Goal: Check status: Check status

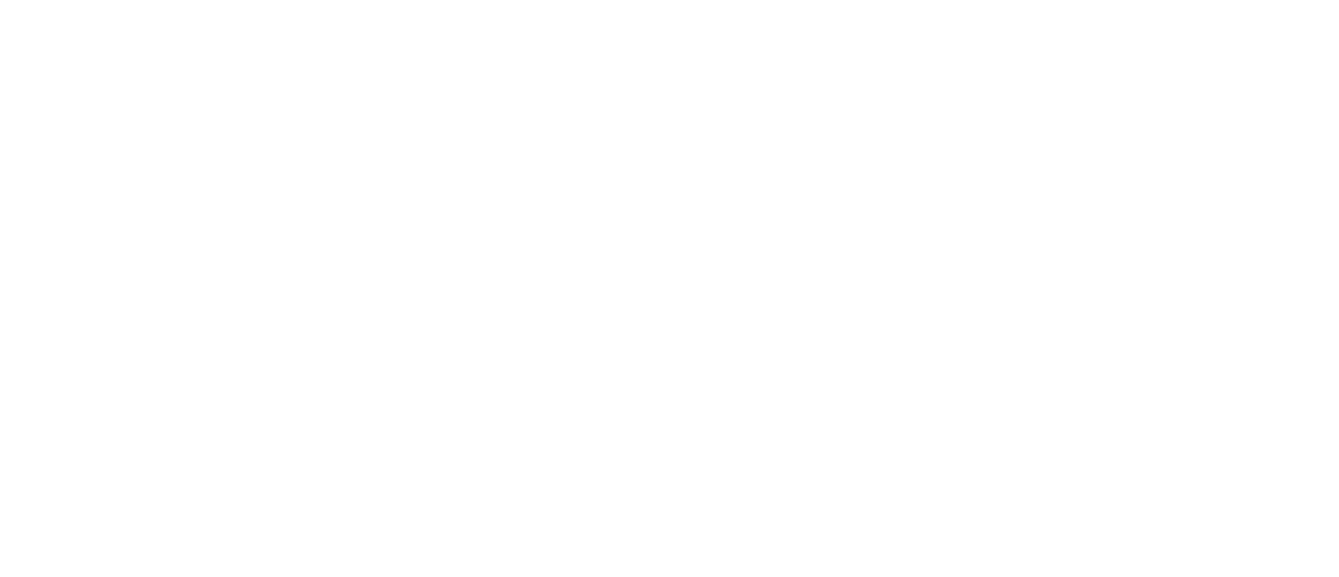
click at [698, 0] on html at bounding box center [669, 0] width 1339 height 0
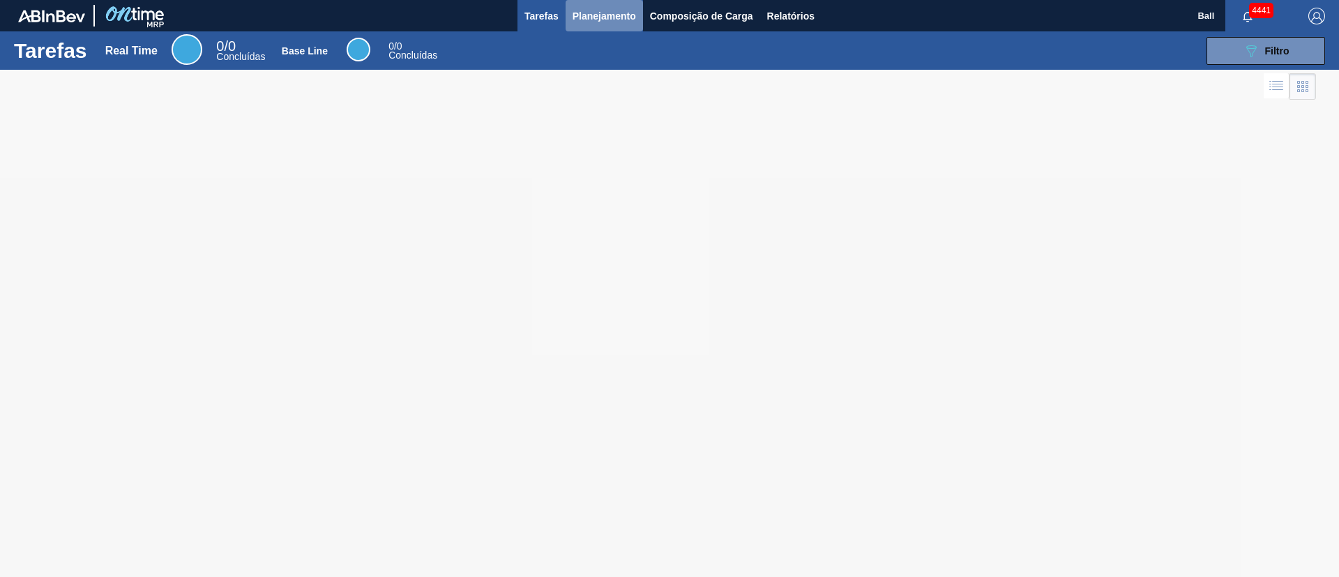
click at [600, 17] on span "Planejamento" at bounding box center [603, 16] width 63 height 17
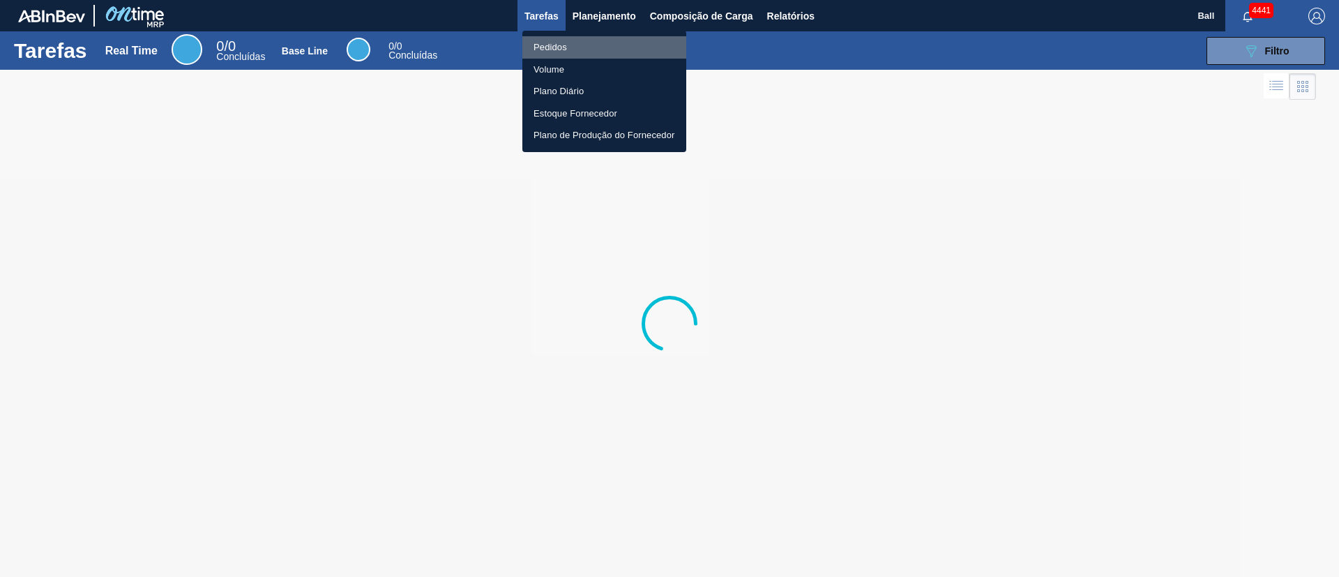
click at [546, 44] on li "Pedidos" at bounding box center [604, 47] width 164 height 22
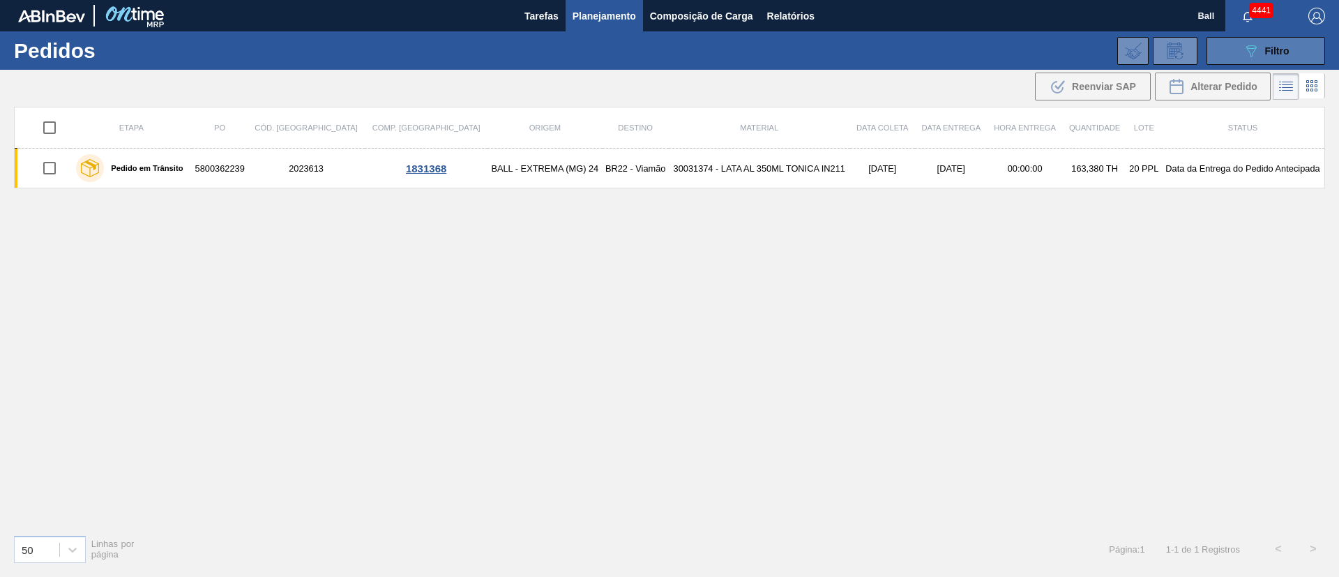
click at [1240, 54] on button "089F7B8B-B2A5-4AFE-B5C0-19BA573D28AC Filtro" at bounding box center [1265, 51] width 119 height 28
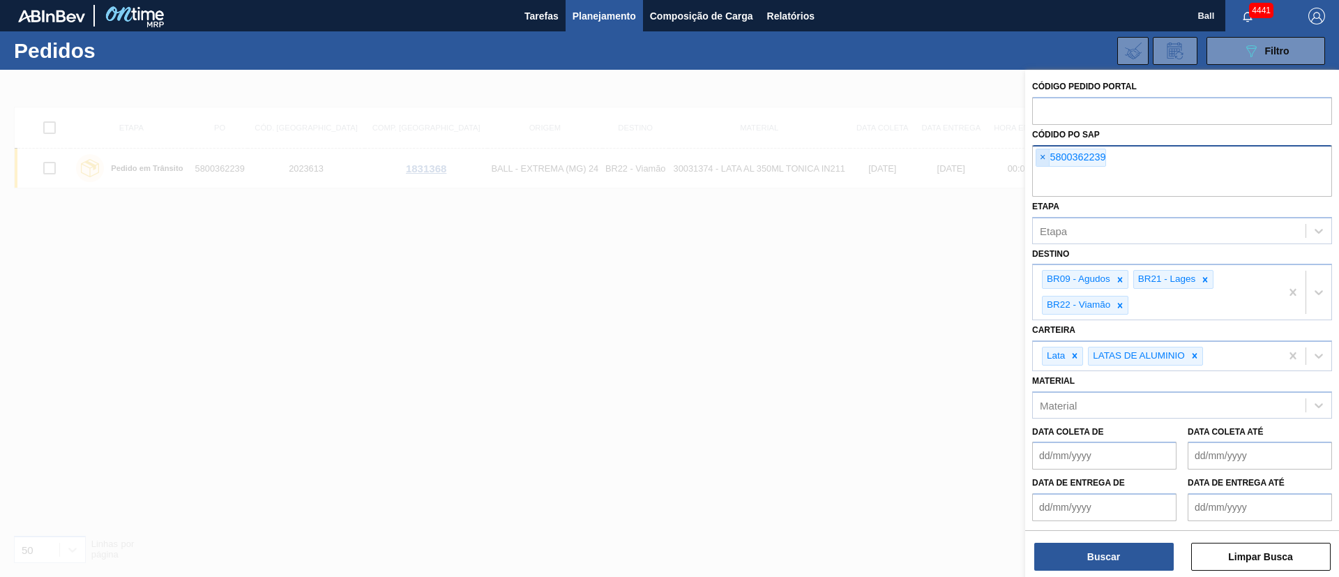
click at [1046, 159] on span "×" at bounding box center [1042, 157] width 13 height 17
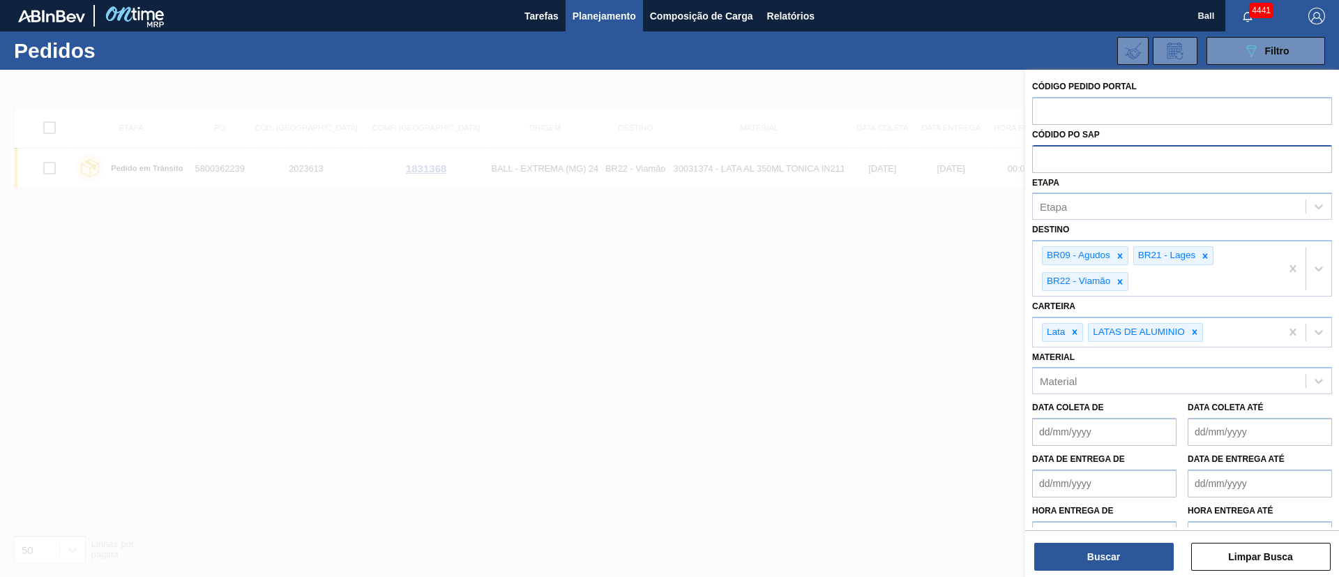
paste input "5800362235"
type input "5800362235"
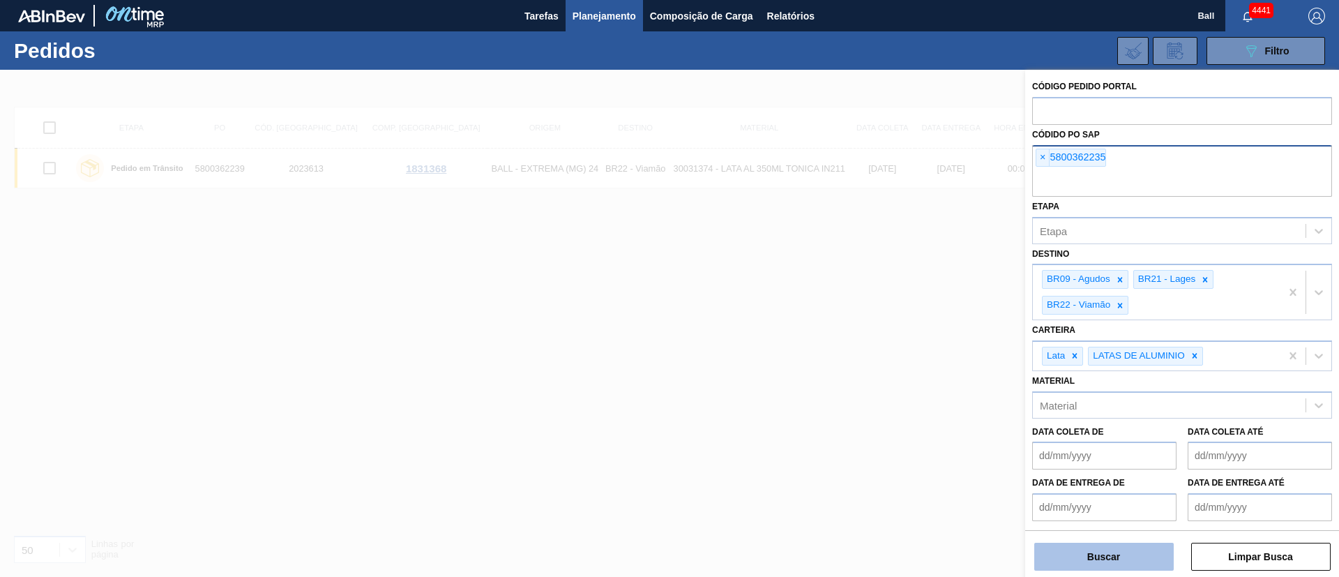
click at [1073, 556] on button "Buscar" at bounding box center [1103, 556] width 139 height 28
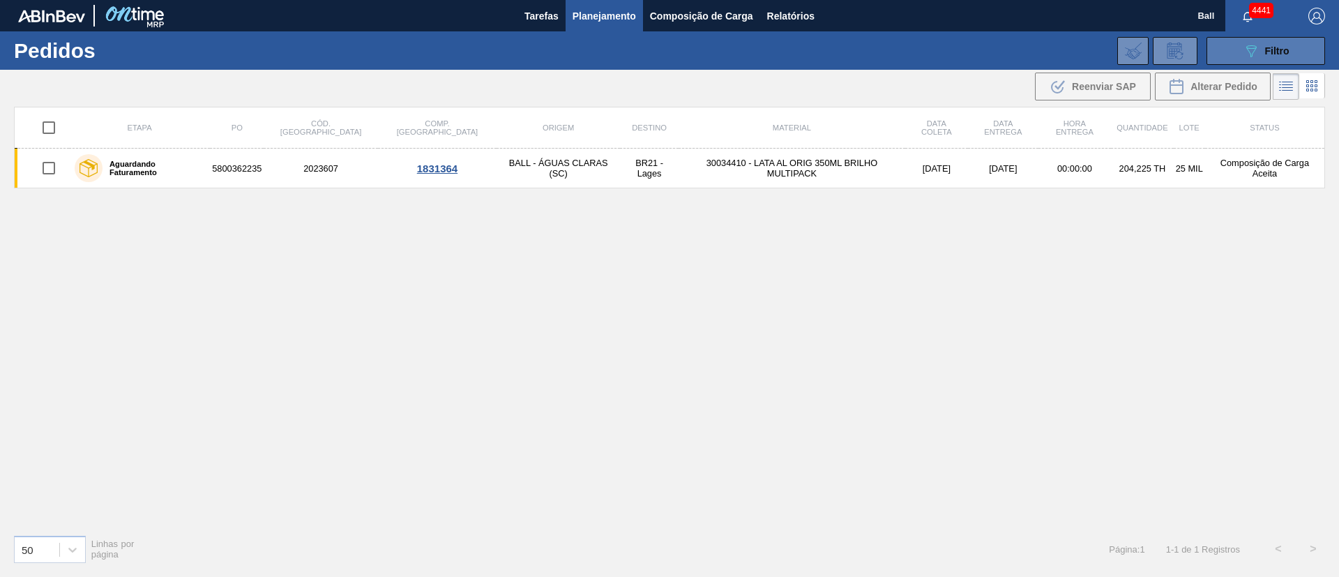
click at [1307, 45] on button "089F7B8B-B2A5-4AFE-B5C0-19BA573D28AC Filtro" at bounding box center [1265, 51] width 119 height 28
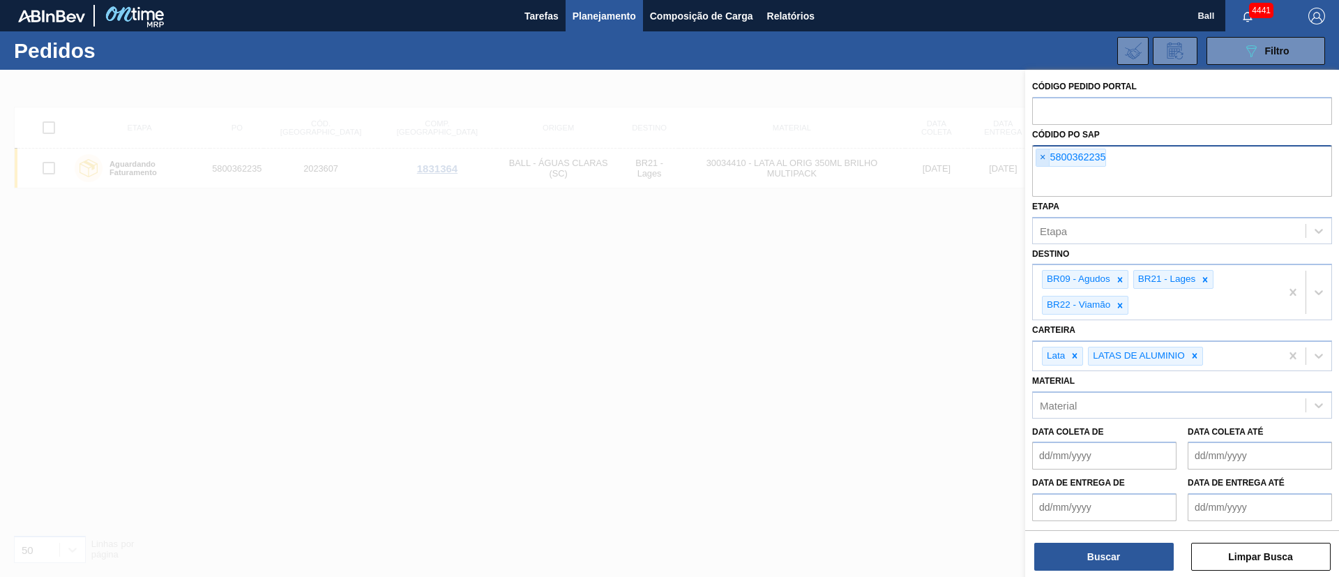
click at [1044, 158] on span "×" at bounding box center [1042, 157] width 13 height 17
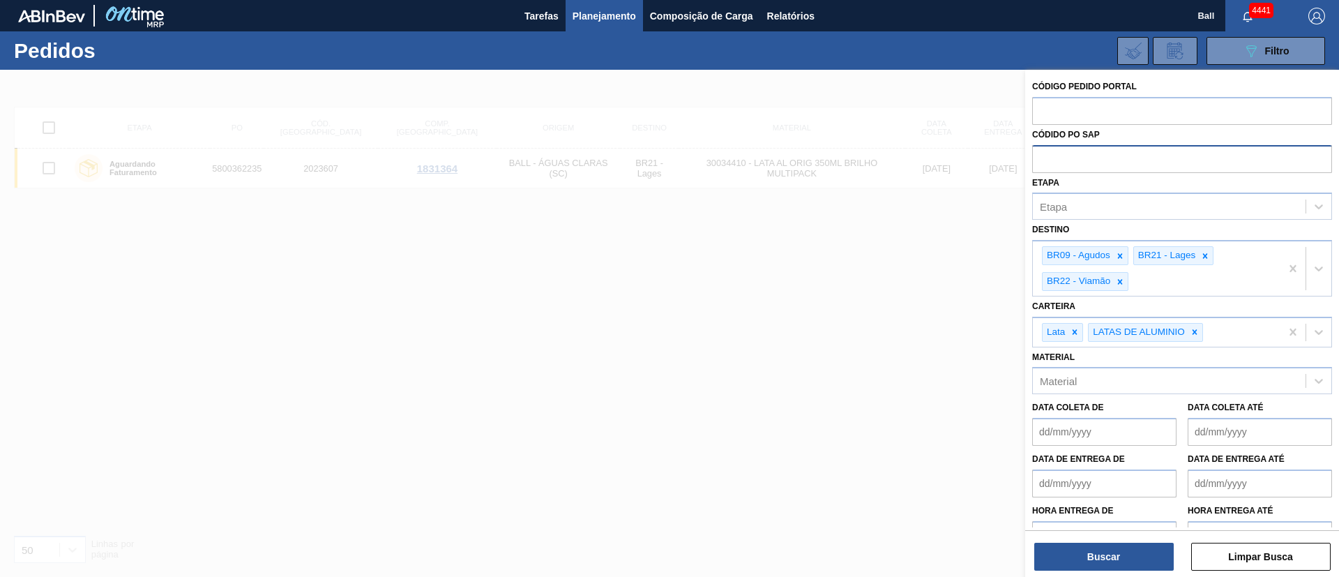
paste input "5800360031"
type input "5800360031"
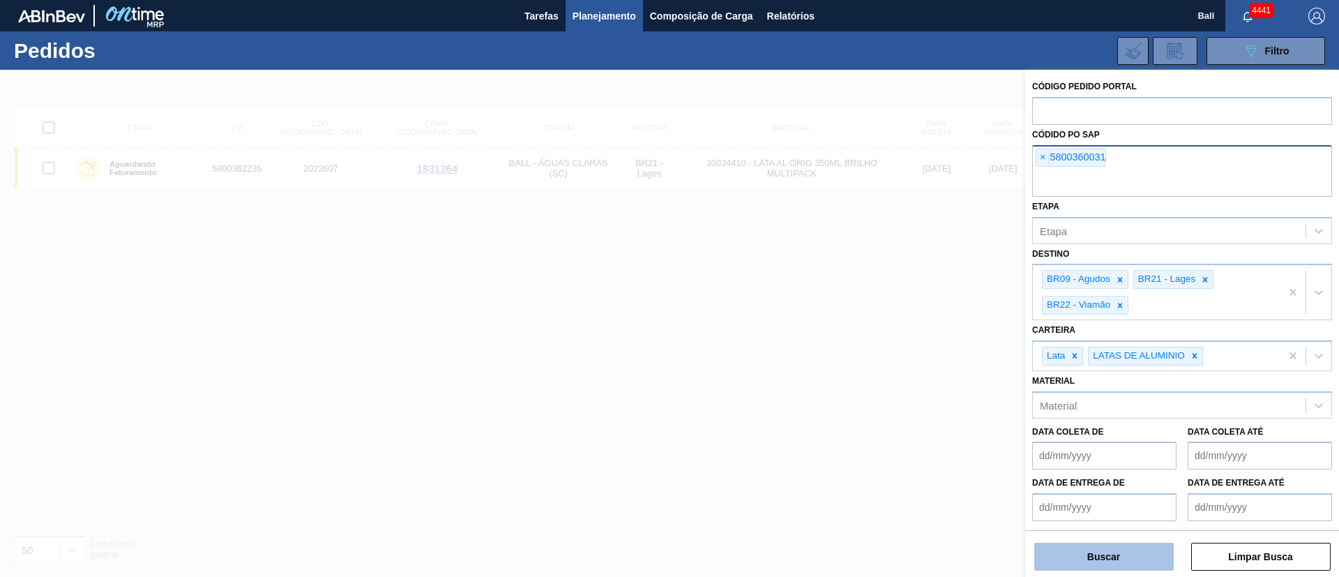
click at [1091, 546] on button "Buscar" at bounding box center [1103, 556] width 139 height 28
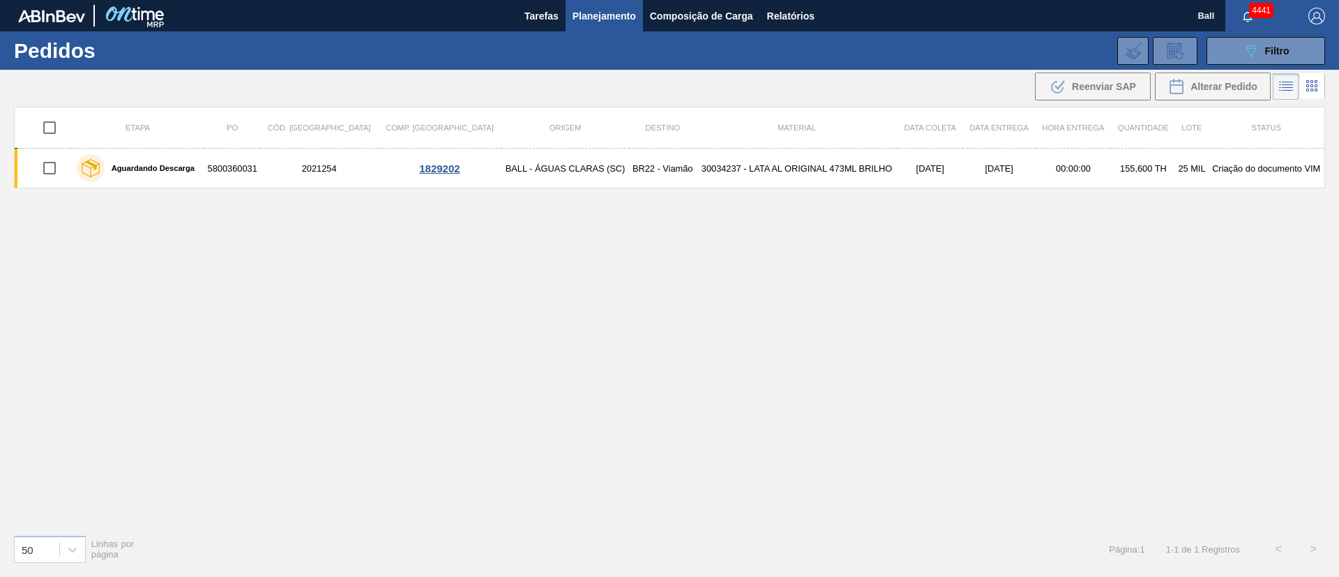
click at [666, 396] on div "Etapa PO Cód. Pedido Comp. Carga Origem Destino Material Data coleta Data entre…" at bounding box center [669, 315] width 1311 height 416
click at [1245, 54] on icon "089F7B8B-B2A5-4AFE-B5C0-19BA573D28AC" at bounding box center [1250, 51] width 17 height 17
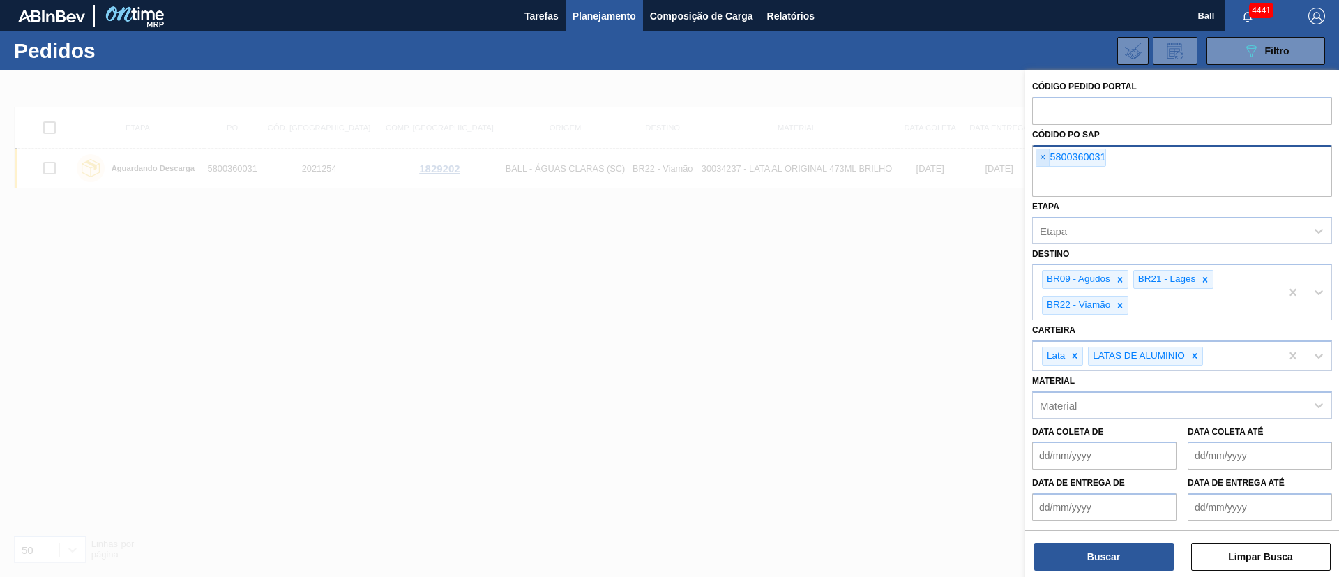
click at [1040, 158] on span "×" at bounding box center [1042, 157] width 13 height 17
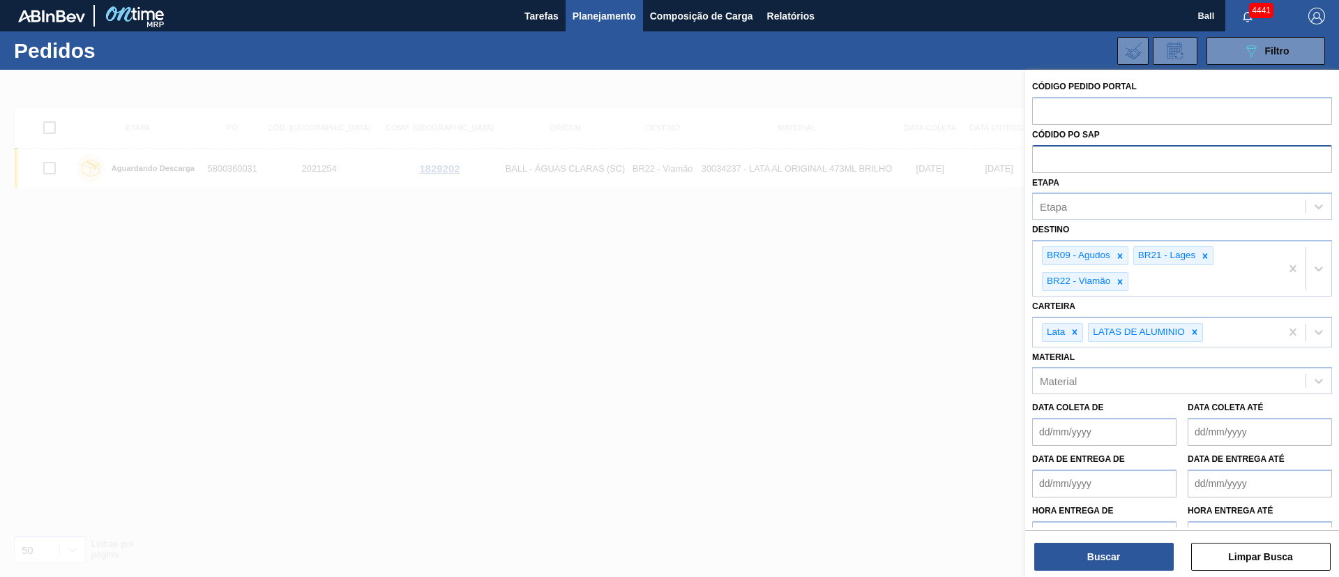
paste input "5800364773"
type input "5800364773"
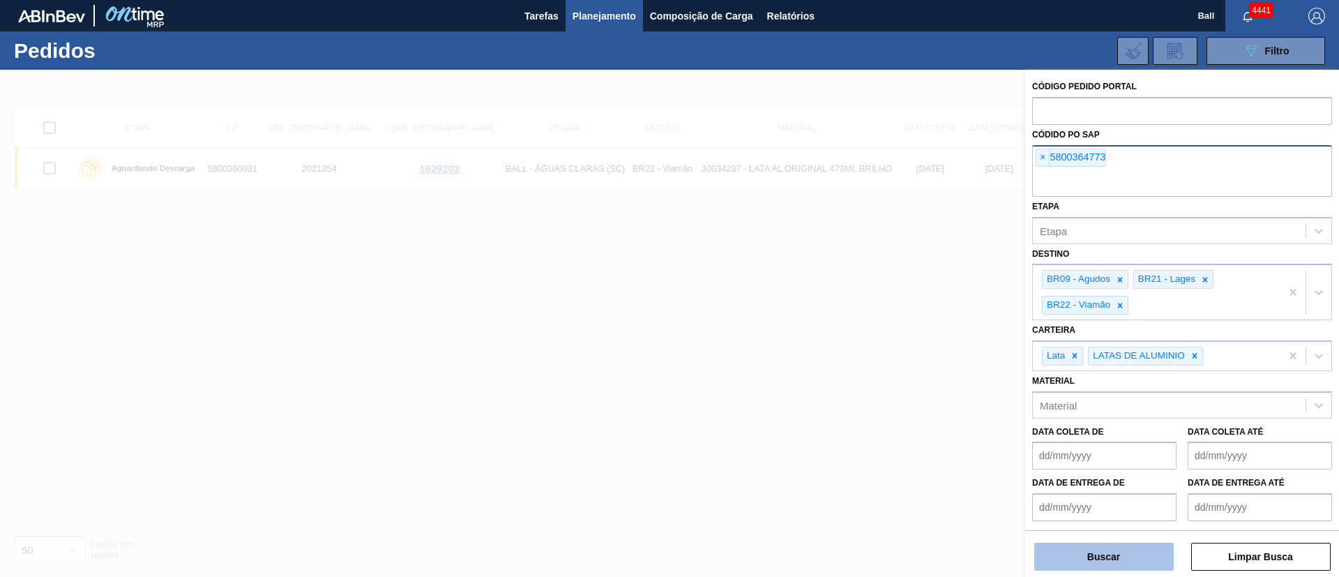
click at [1065, 554] on button "Buscar" at bounding box center [1103, 556] width 139 height 28
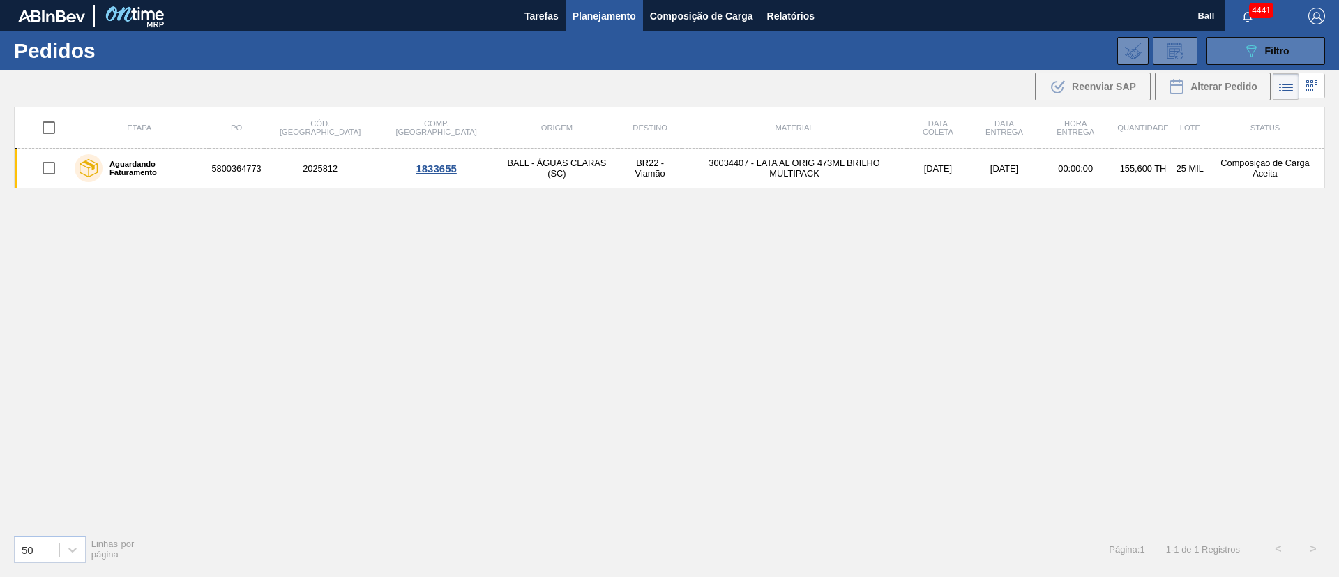
click at [1280, 61] on button "089F7B8B-B2A5-4AFE-B5C0-19BA573D28AC Filtro" at bounding box center [1265, 51] width 119 height 28
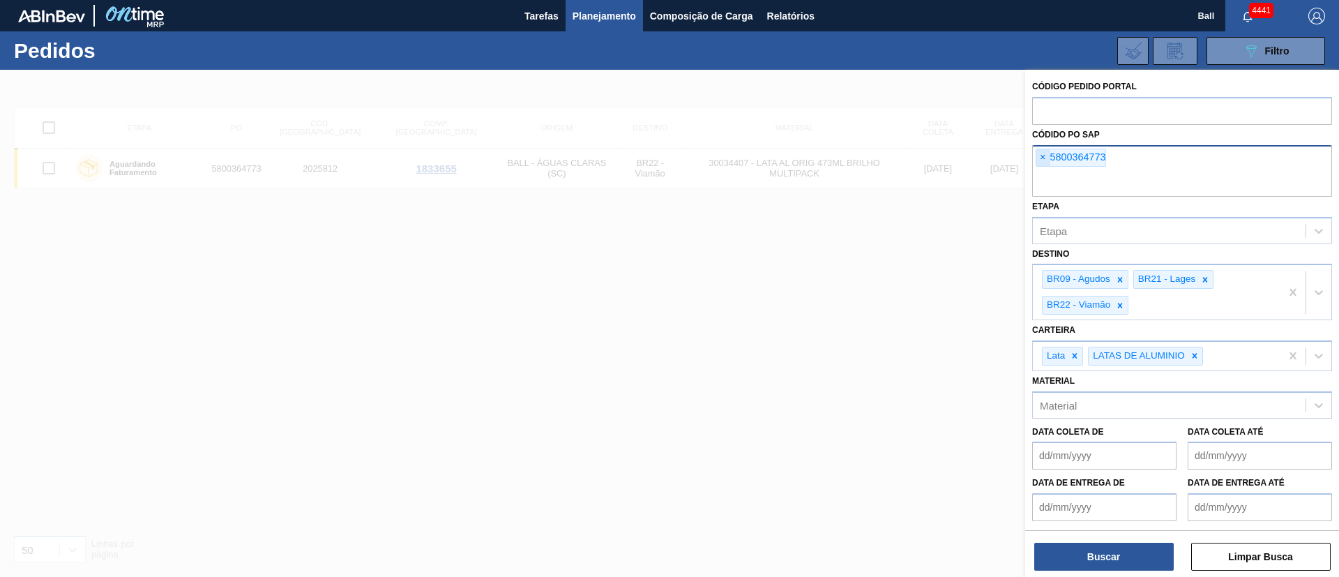
click at [1038, 159] on span "×" at bounding box center [1042, 157] width 13 height 17
paste input "5800364767"
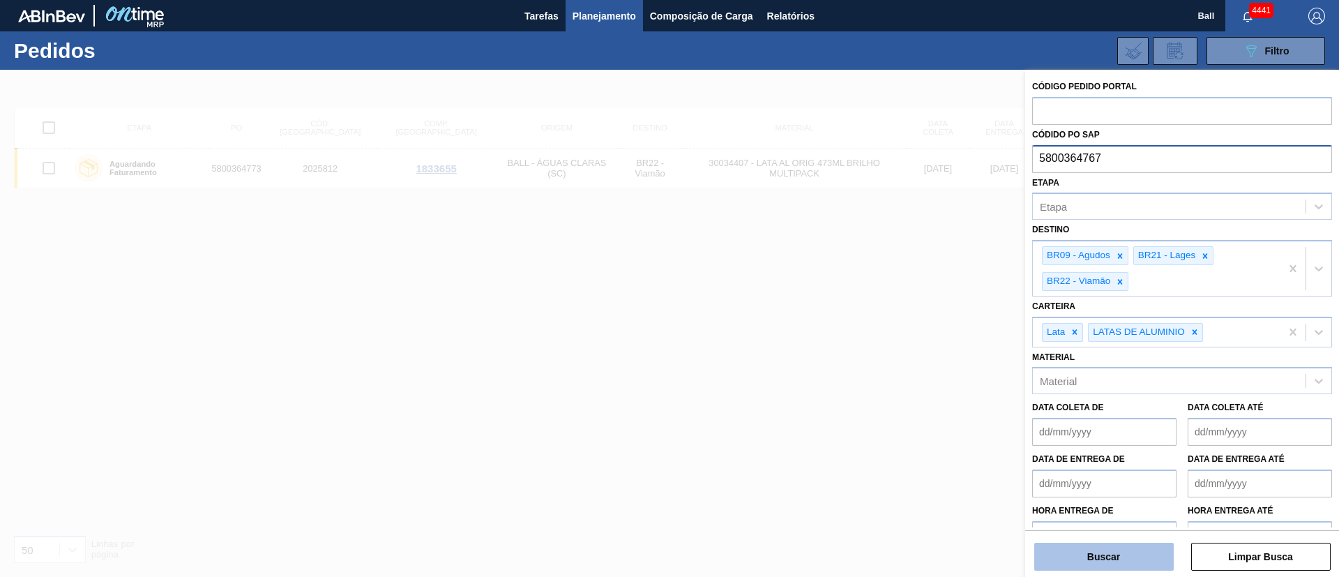
type input "5800364767"
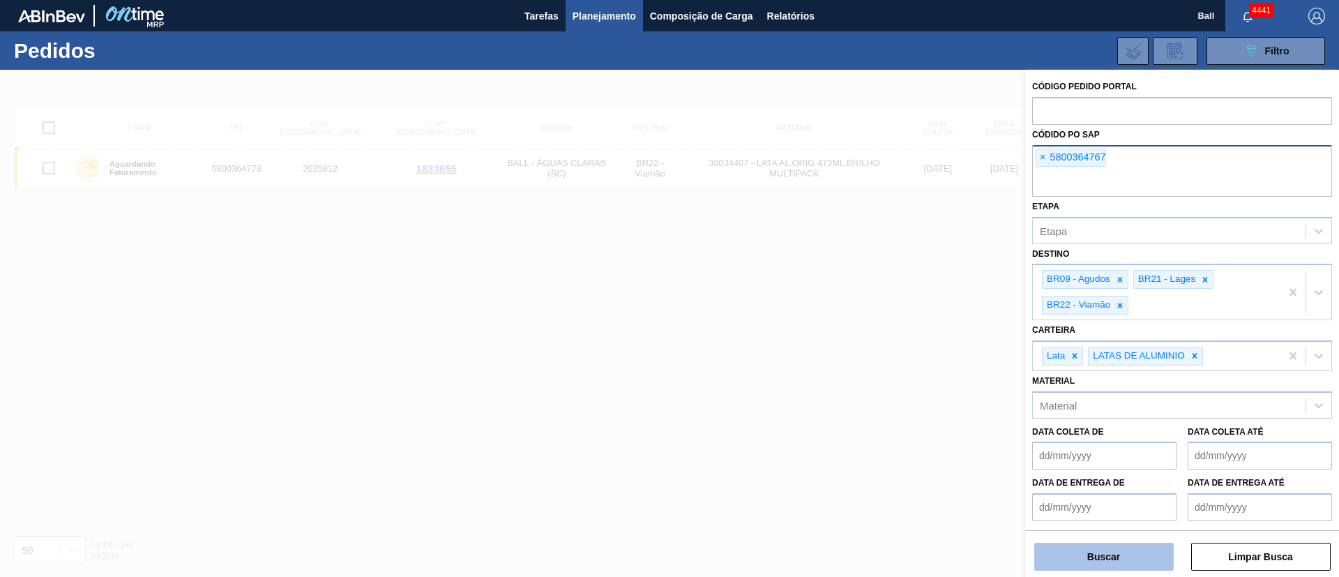
click at [1086, 563] on button "Buscar" at bounding box center [1103, 556] width 139 height 28
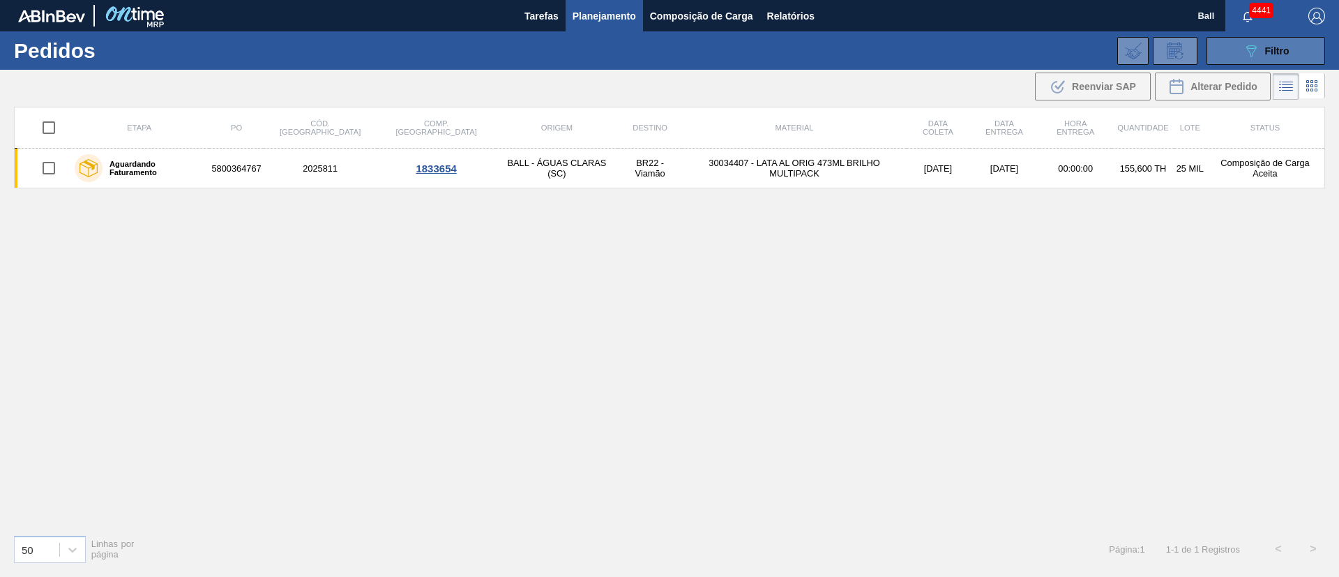
click at [1274, 46] on span "Filtro" at bounding box center [1277, 50] width 24 height 11
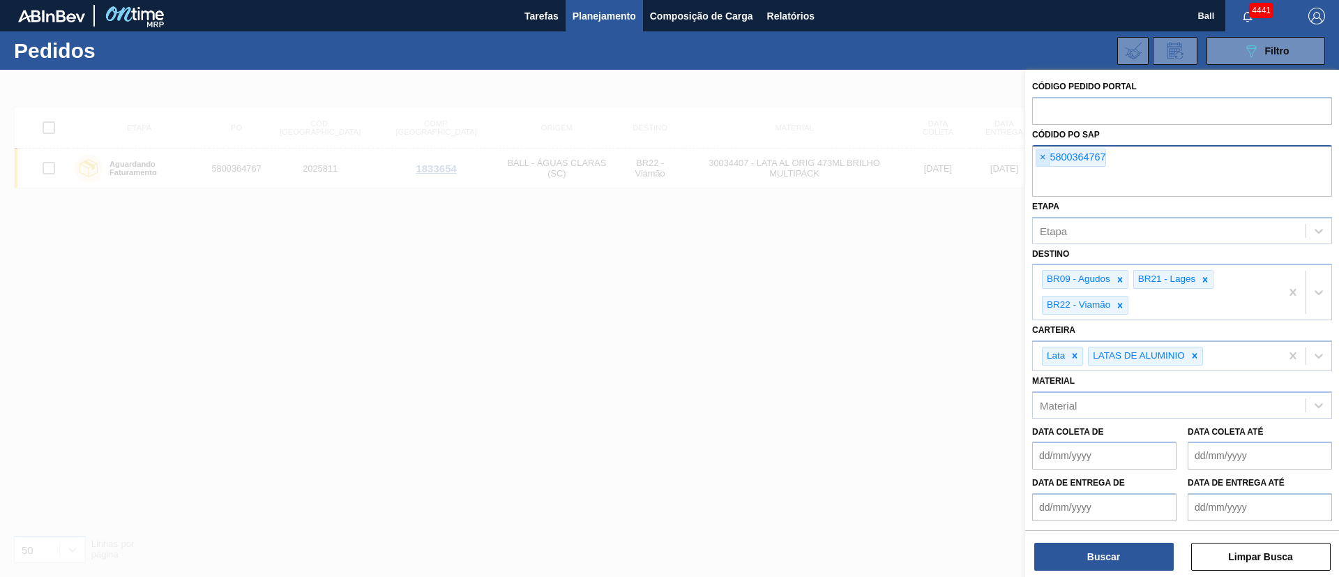
click at [1038, 165] on span "×" at bounding box center [1042, 157] width 13 height 17
paste input "5800364784"
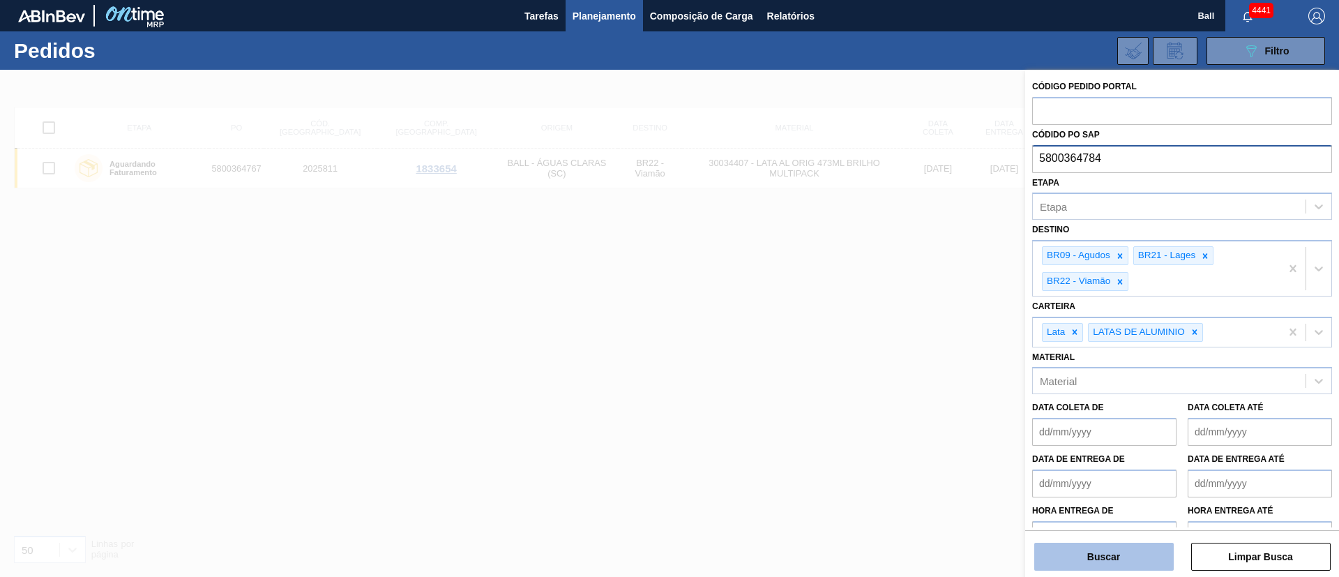
type input "5800364784"
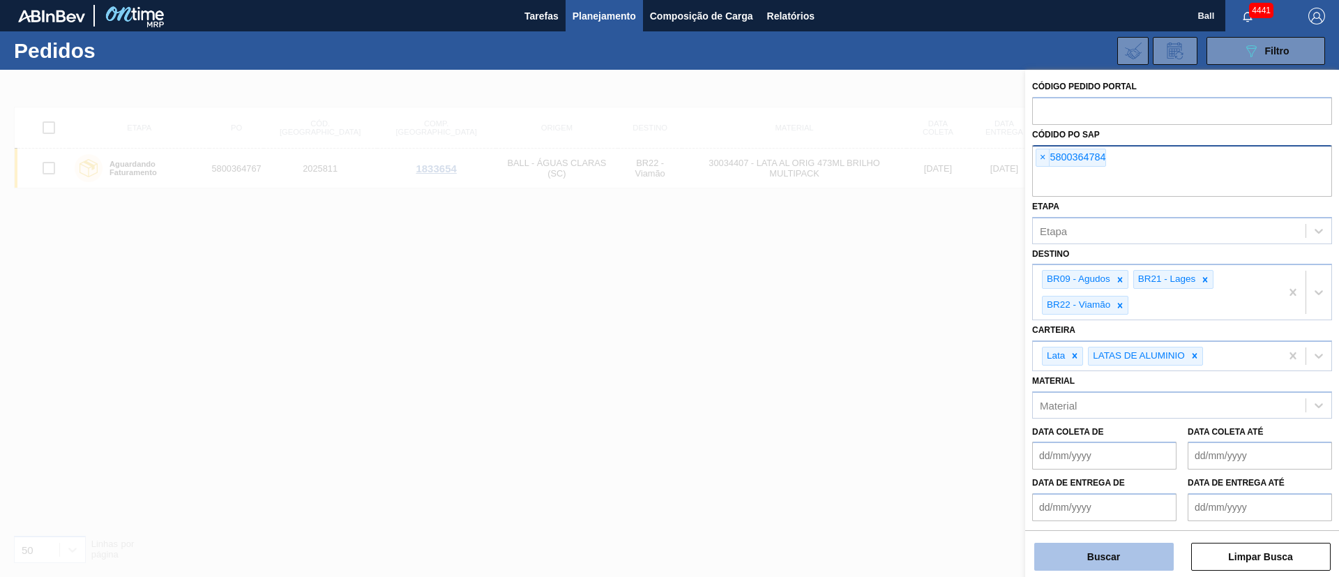
click at [1101, 552] on button "Buscar" at bounding box center [1103, 556] width 139 height 28
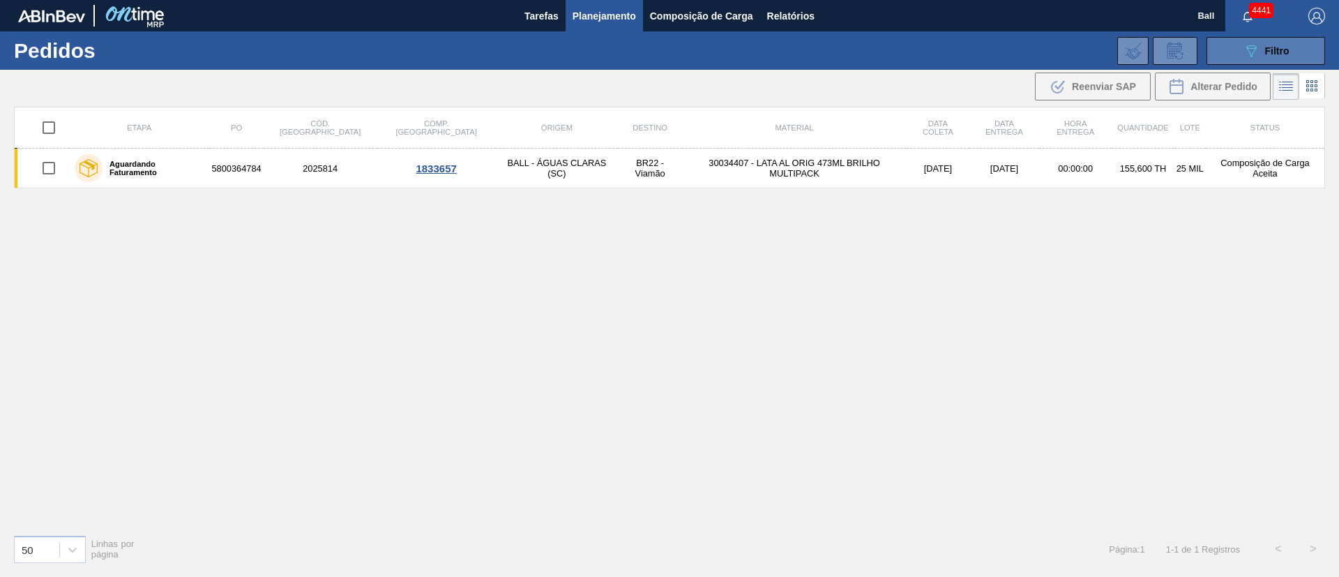
click at [1307, 47] on button "089F7B8B-B2A5-4AFE-B5C0-19BA573D28AC Filtro" at bounding box center [1265, 51] width 119 height 28
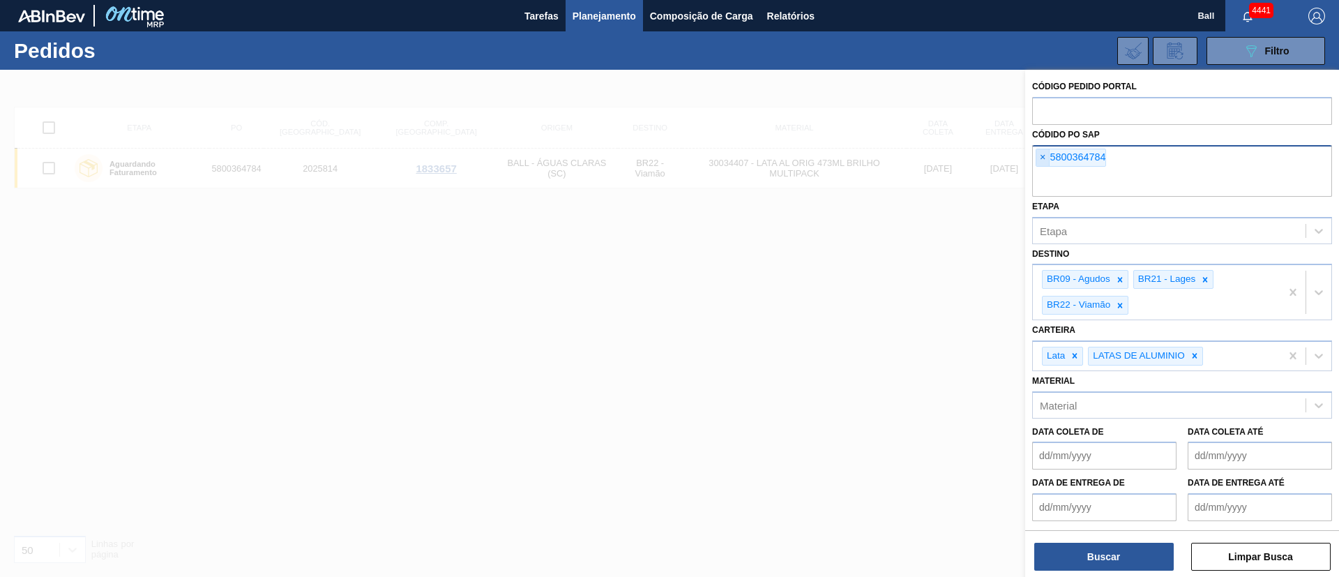
click at [1044, 155] on span "×" at bounding box center [1042, 157] width 13 height 17
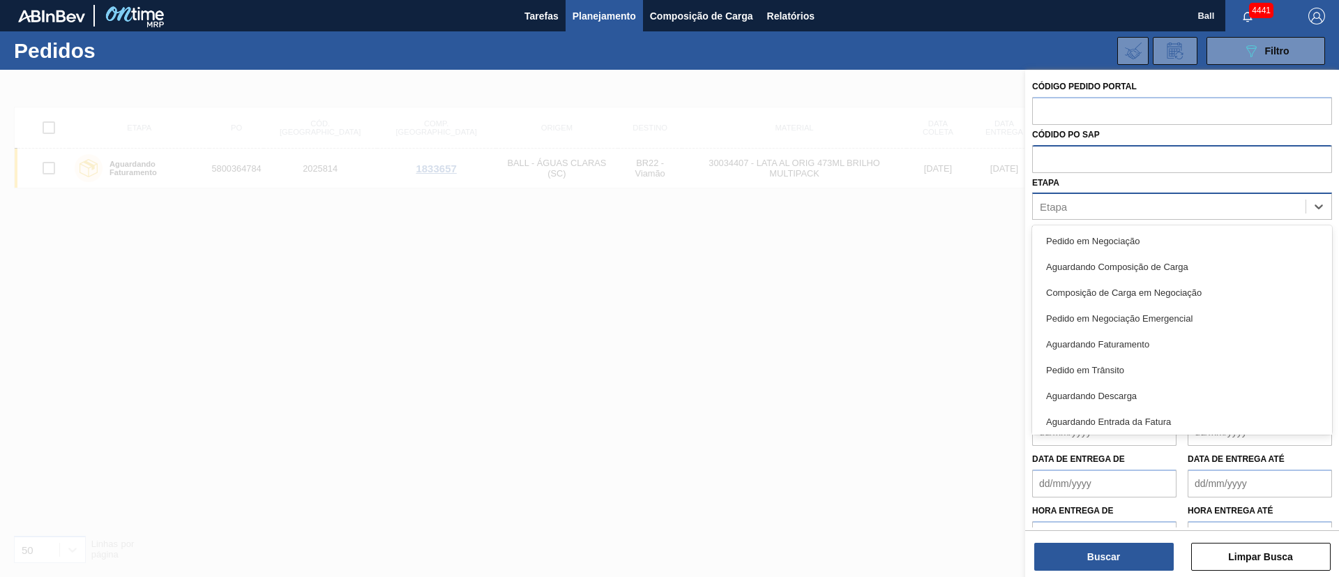
click at [1079, 202] on div "Etapa" at bounding box center [1169, 207] width 273 height 20
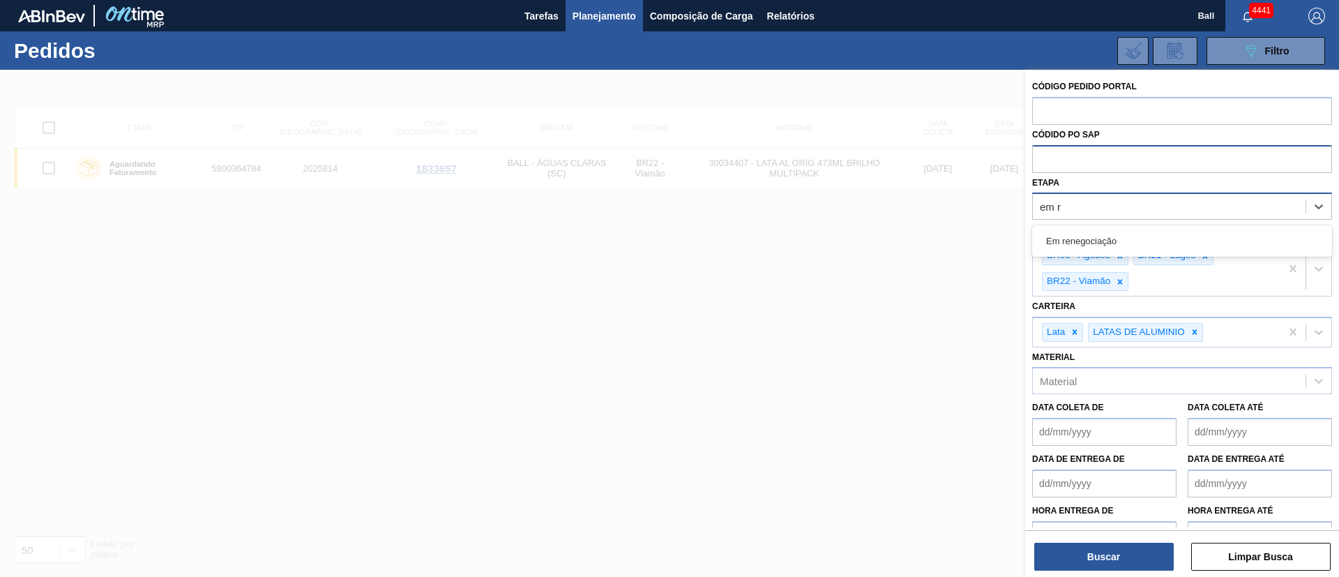
type input "em re"
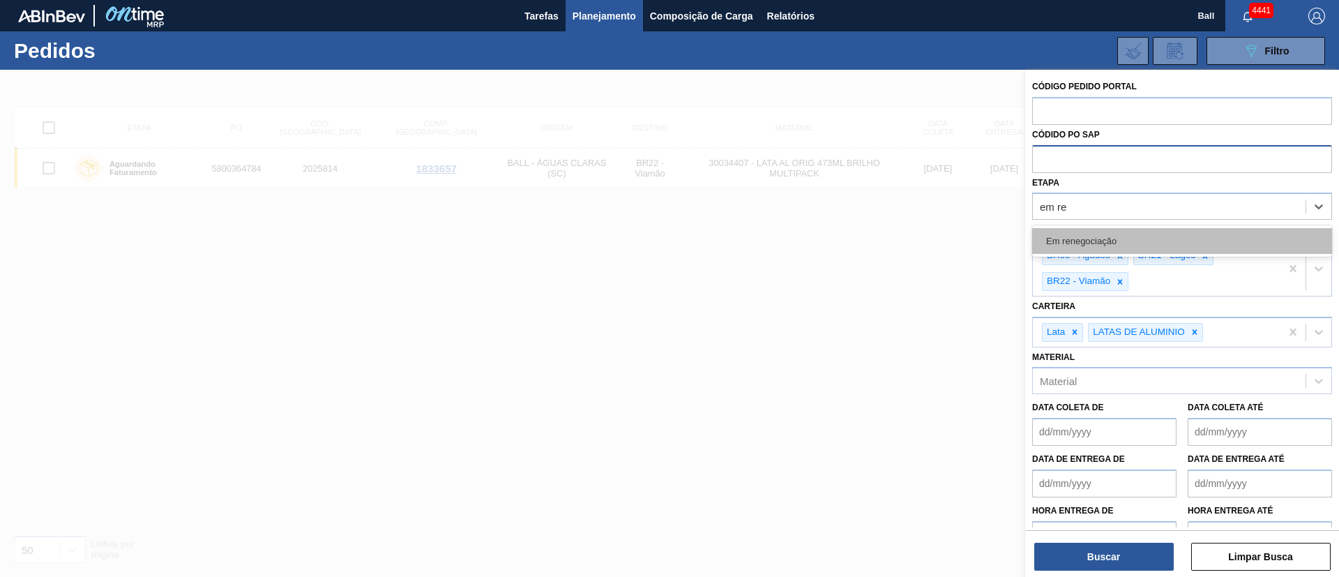
click at [1102, 239] on div "Em renegociação" at bounding box center [1182, 241] width 300 height 26
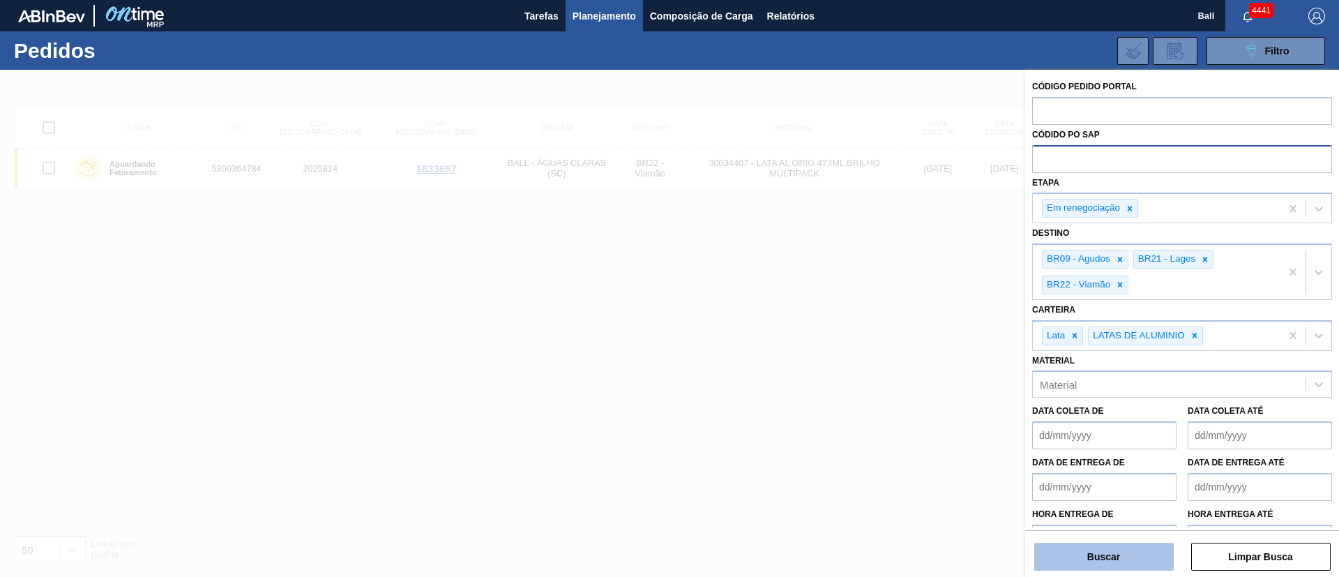
click at [1146, 554] on button "Buscar" at bounding box center [1103, 556] width 139 height 28
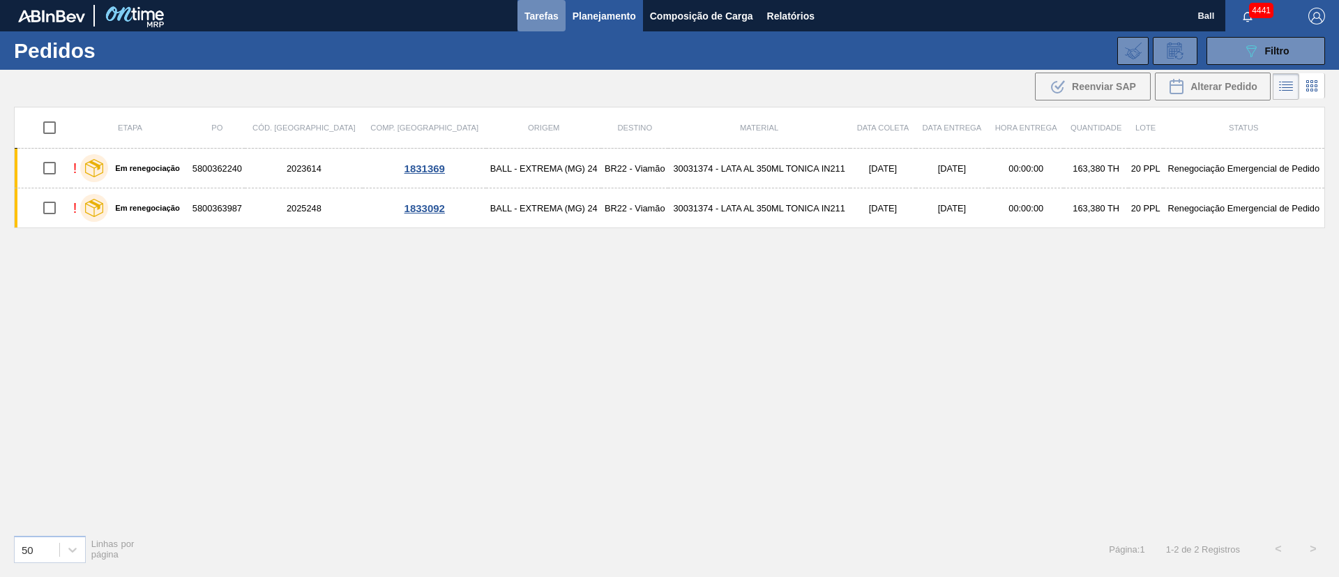
click at [536, 11] on span "Tarefas" at bounding box center [541, 16] width 34 height 17
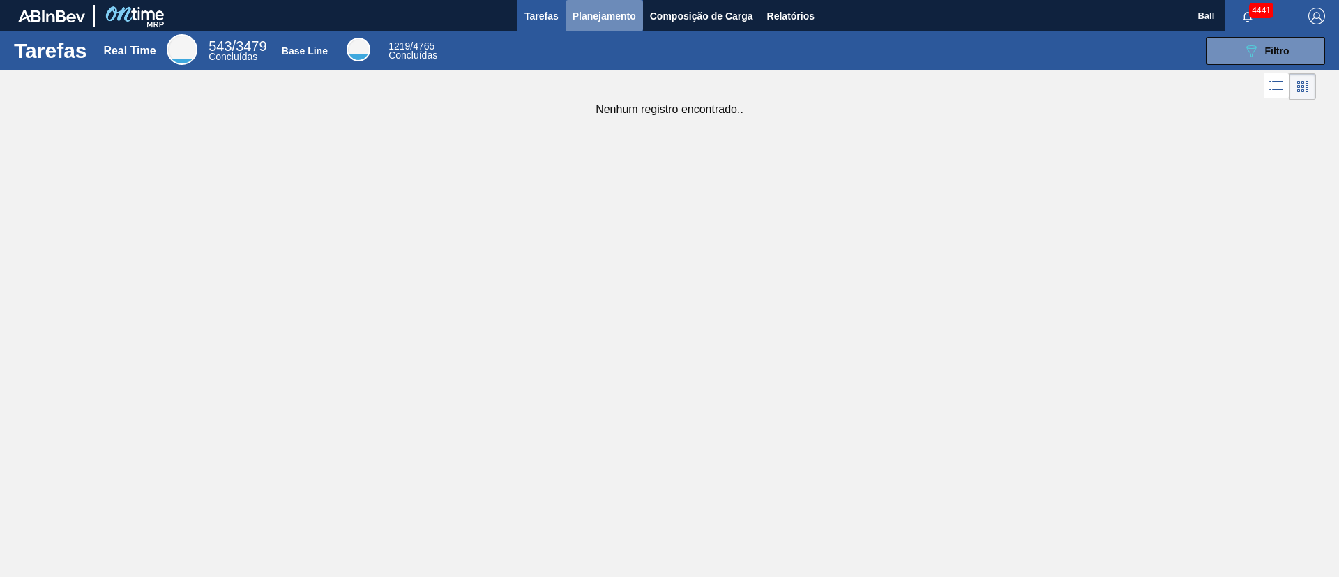
click at [612, 20] on span "Planejamento" at bounding box center [603, 16] width 63 height 17
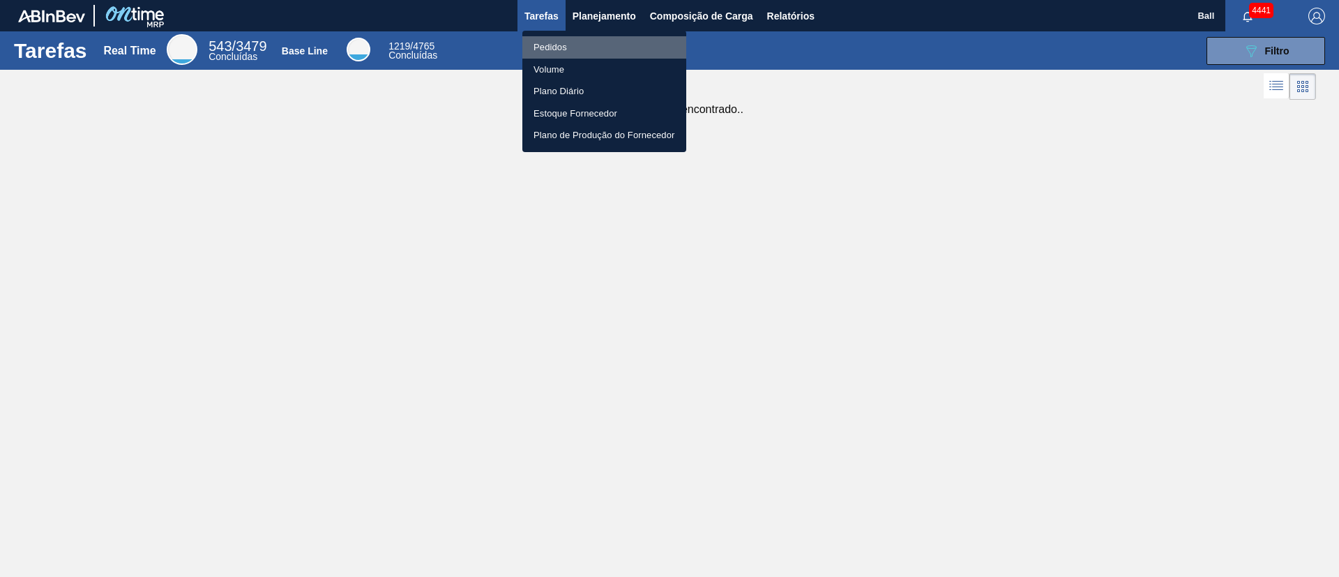
click at [558, 43] on li "Pedidos" at bounding box center [604, 47] width 164 height 22
